Goal: Information Seeking & Learning: Learn about a topic

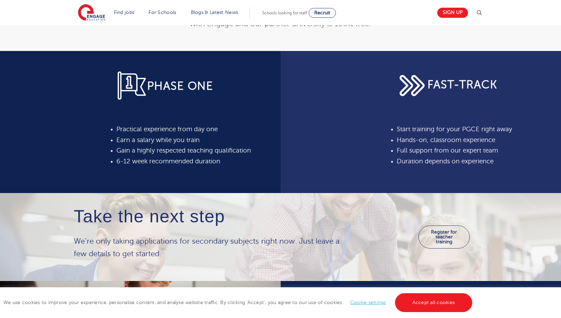
scroll to position [393, 0]
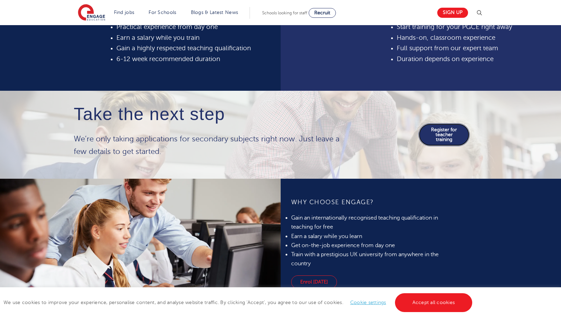
click at [437, 134] on link "Register for teacher training" at bounding box center [443, 134] width 51 height 23
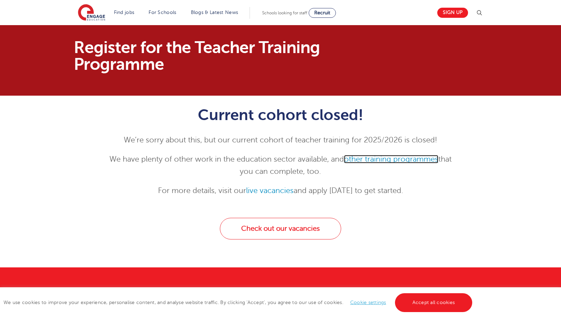
click at [395, 159] on link "other training programmes" at bounding box center [391, 159] width 94 height 8
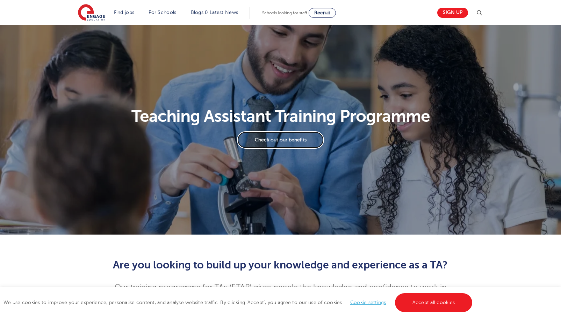
click at [285, 138] on link "Check out our benefits" at bounding box center [280, 139] width 87 height 17
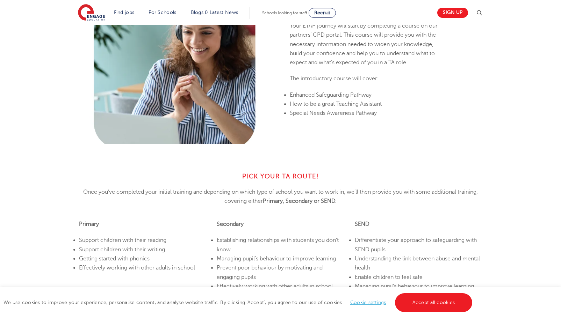
scroll to position [530, 0]
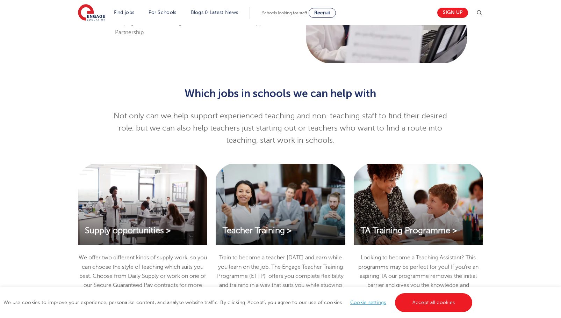
scroll to position [659, 0]
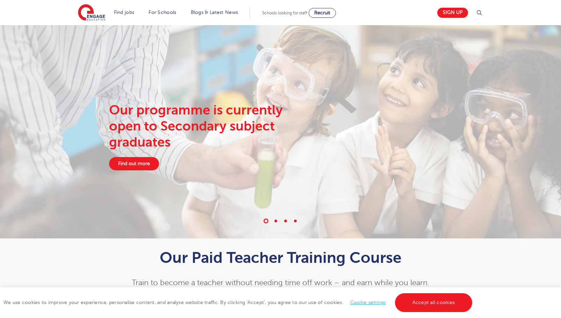
click at [141, 154] on div "Our programme is currently open to Secondary subject graduates Find out more" at bounding box center [210, 136] width 212 height 68
click at [275, 222] on span at bounding box center [275, 221] width 5 height 5
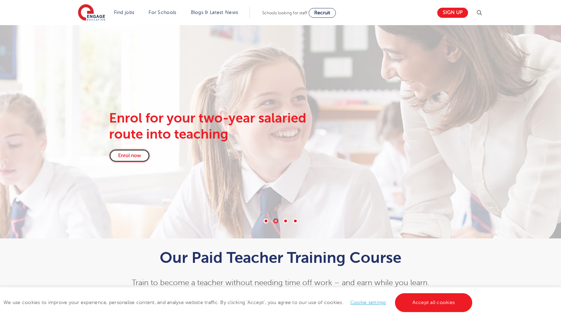
click at [124, 156] on link "Enrol now" at bounding box center [129, 155] width 41 height 13
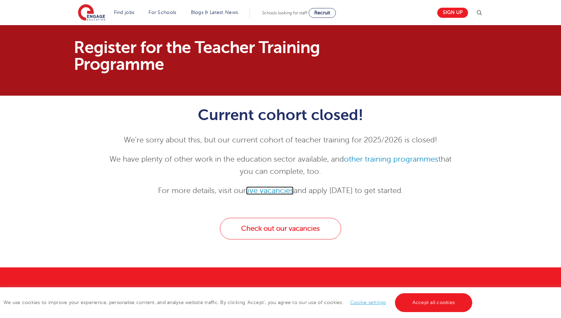
click at [259, 188] on link "live vacancies" at bounding box center [270, 191] width 48 height 8
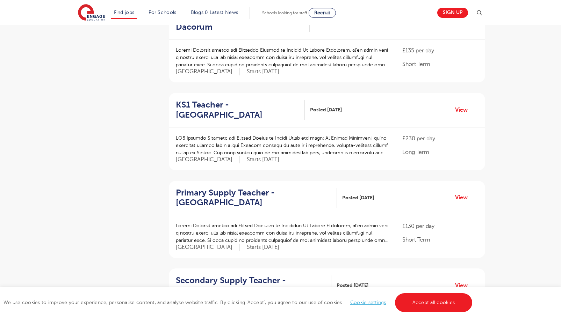
scroll to position [441, 0]
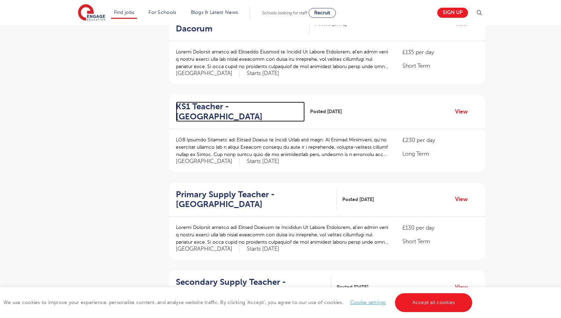
click at [247, 108] on h2 "KS1 Teacher - Elmbridge" at bounding box center [238, 112] width 124 height 20
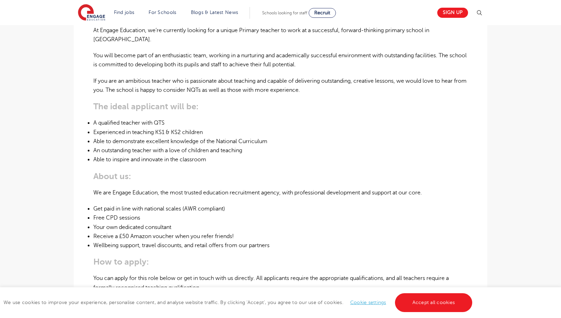
scroll to position [264, 0]
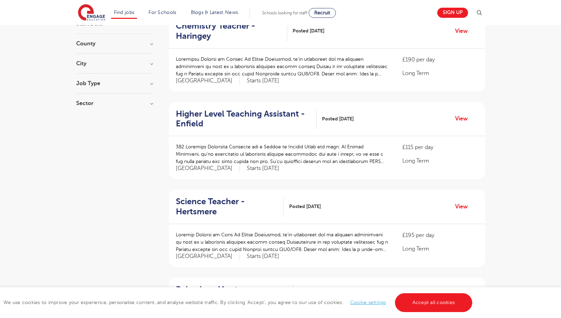
scroll to position [81, 0]
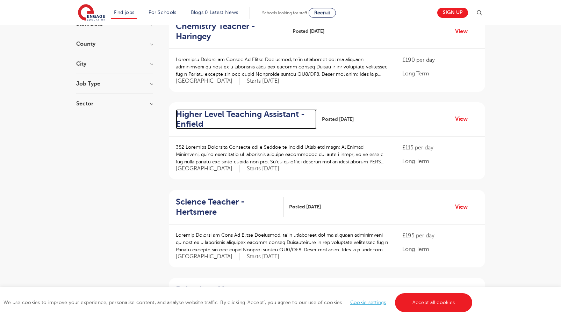
click at [202, 119] on h2 "Higher Level Teaching Assistant - Enfield" at bounding box center [243, 119] width 135 height 20
